Goal: Information Seeking & Learning: Learn about a topic

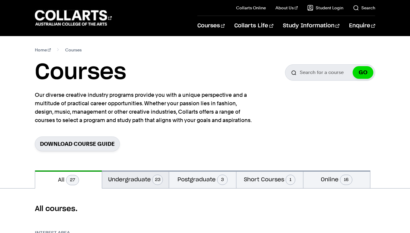
click at [146, 181] on button "Undergraduate 23" at bounding box center [135, 179] width 67 height 18
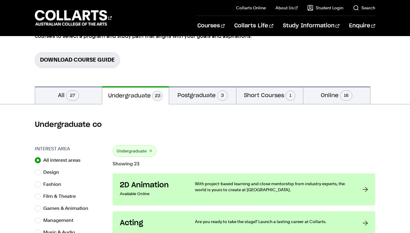
scroll to position [86, 0]
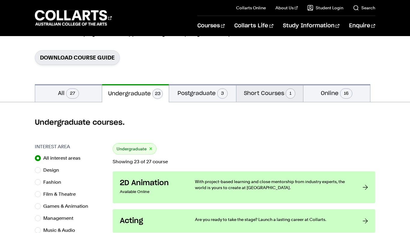
click at [290, 91] on span "1" at bounding box center [291, 93] width 10 height 10
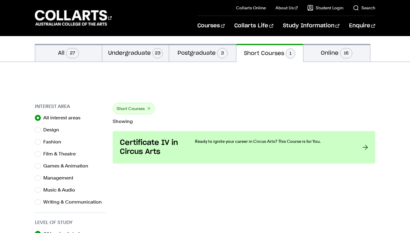
scroll to position [125, 0]
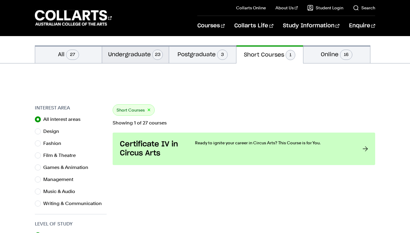
click at [127, 53] on button "Undergraduate 23" at bounding box center [135, 54] width 67 height 18
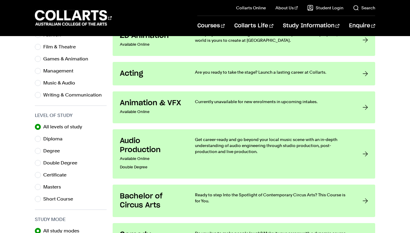
scroll to position [234, 0]
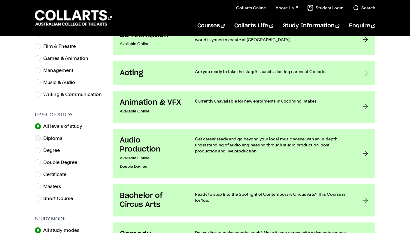
click at [54, 142] on label "Diploma" at bounding box center [55, 138] width 24 height 8
click at [41, 141] on input "Diploma" at bounding box center [38, 138] width 6 height 6
radio input "true"
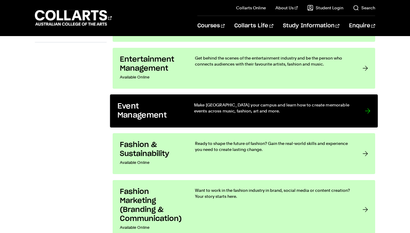
scroll to position [487, 0]
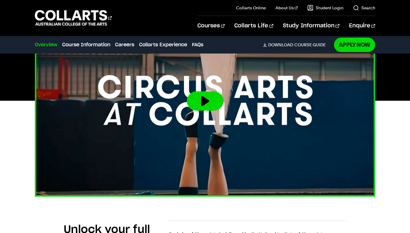
scroll to position [287, 1]
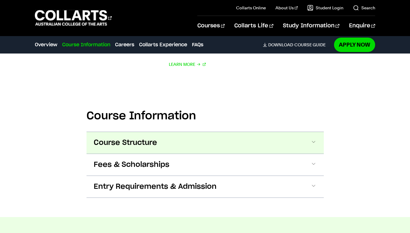
click at [150, 132] on button "Course Structure" at bounding box center [205, 143] width 237 height 22
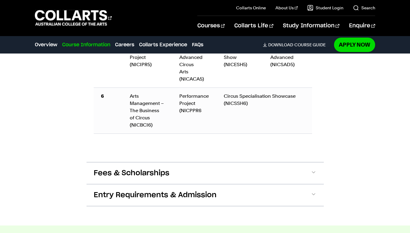
scroll to position [964, 0]
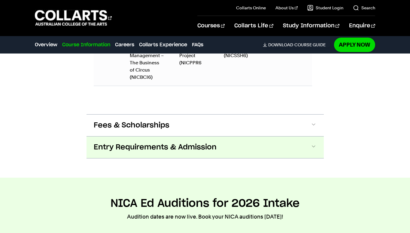
click at [147, 142] on span "Entry Requirements & Admission" at bounding box center [155, 147] width 123 height 10
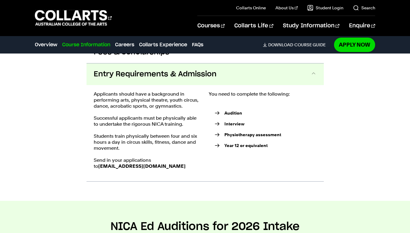
scroll to position [1037, 0]
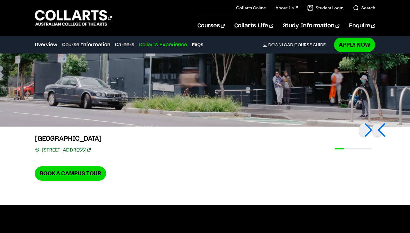
scroll to position [1246, 0]
